Goal: Find specific page/section: Find specific page/section

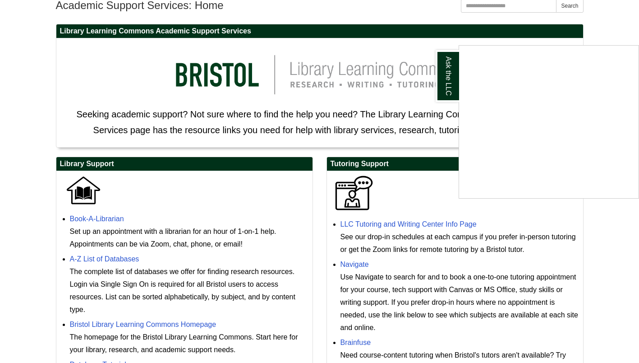
scroll to position [135, 0]
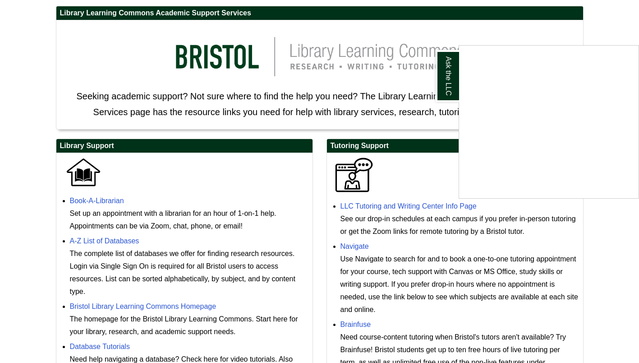
click at [397, 206] on div "Ask the LLC" at bounding box center [319, 181] width 639 height 363
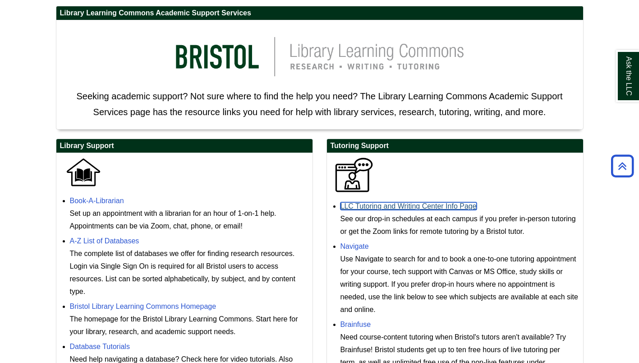
click at [397, 206] on link "LLC Tutoring and Writing Center Info Page" at bounding box center [409, 206] width 136 height 8
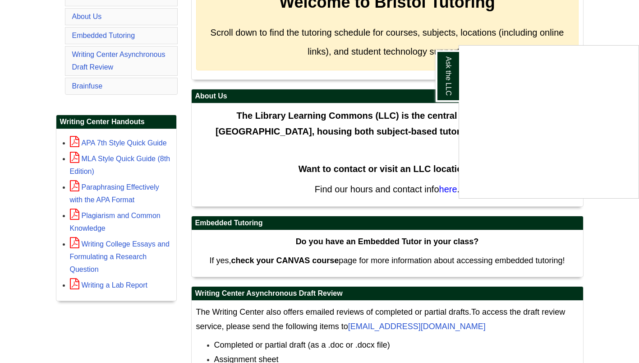
scroll to position [113, 0]
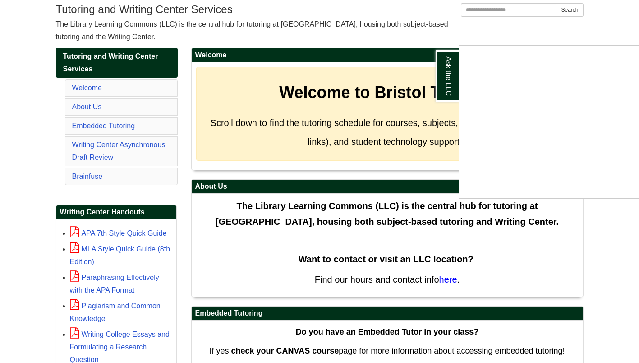
click at [109, 125] on div "Ask the LLC" at bounding box center [319, 181] width 639 height 363
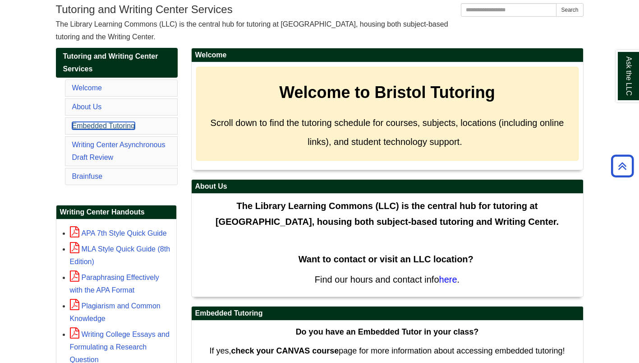
click at [109, 125] on link "Embedded Tutoring" at bounding box center [103, 126] width 63 height 8
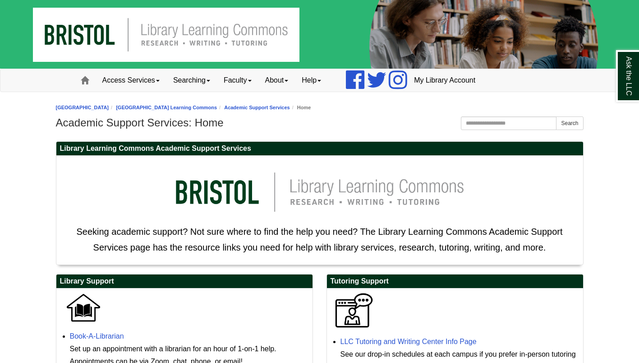
scroll to position [274, 0]
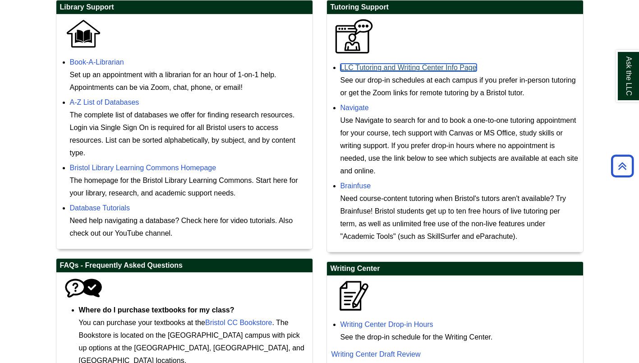
click at [395, 67] on link "LLC Tutoring and Writing Center Info Page" at bounding box center [409, 68] width 136 height 8
